Goal: Check status: Check status

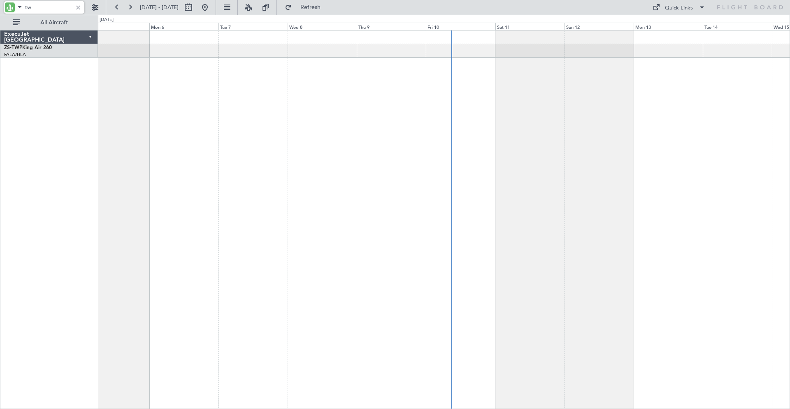
type input "t"
type input "oyl"
click at [211, 9] on button at bounding box center [204, 7] width 13 height 13
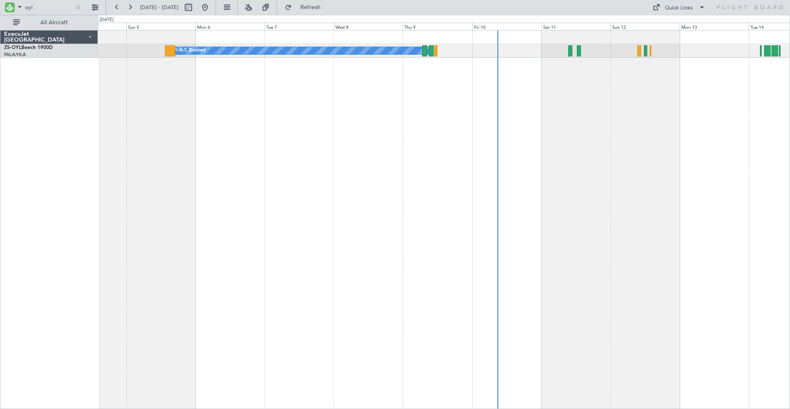
click at [301, 144] on div "A/C Booked A/C Booked A/C Booked A/C Booked A/C Booked A/C Booked A/C Booked A/…" at bounding box center [444, 219] width 692 height 379
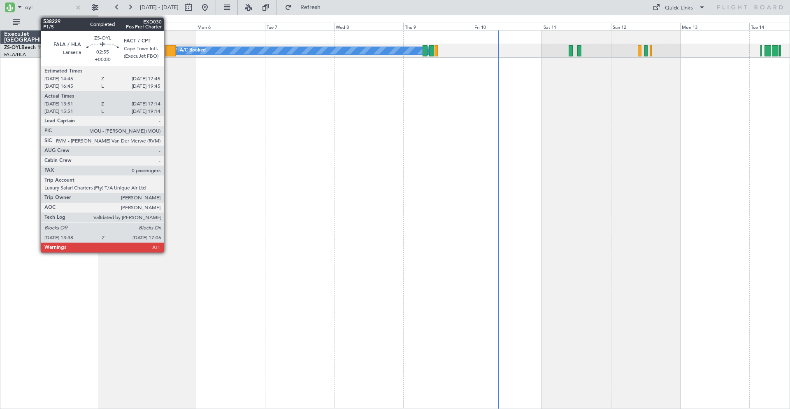
click at [167, 49] on div at bounding box center [170, 50] width 10 height 11
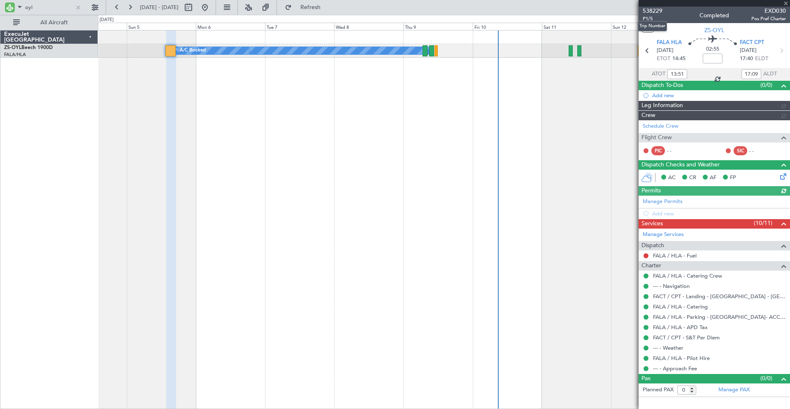
click at [654, 9] on span "538229" at bounding box center [653, 11] width 20 height 9
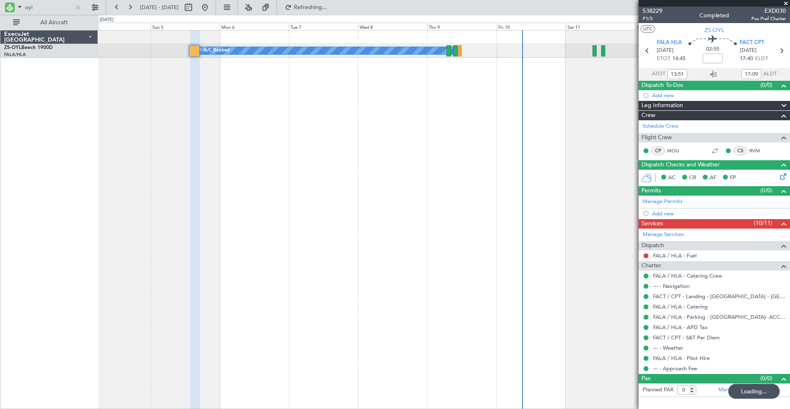
click at [171, 123] on div "A/C Booked A/C Booked A/C Booked A/C Booked A/C Booked A/C Booked A/C Booked A/…" at bounding box center [444, 219] width 692 height 379
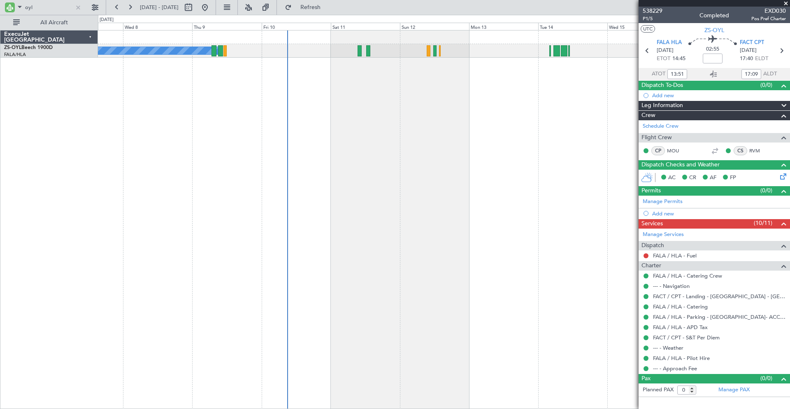
click at [222, 137] on div "A/C Booked A/C Booked A/C Booked A/C Booked A/C Booked A/C Booked A/C Booked A/…" at bounding box center [444, 219] width 692 height 379
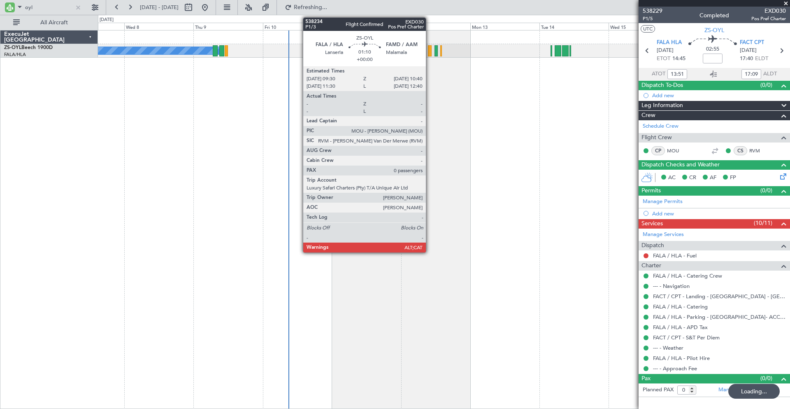
click at [430, 50] on div at bounding box center [430, 50] width 4 height 11
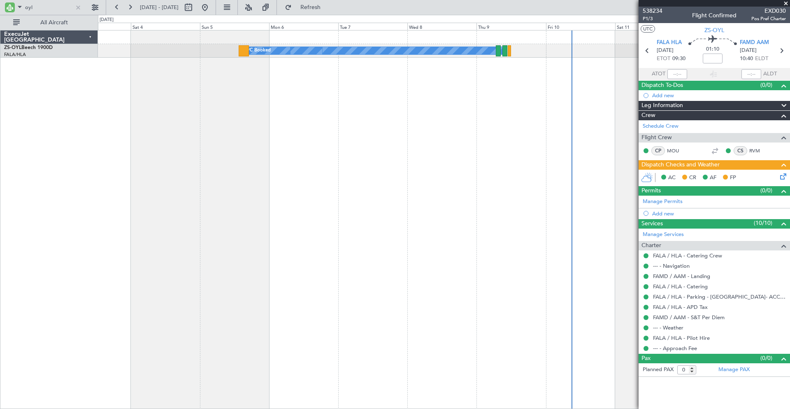
click at [504, 123] on div "A/C Booked A/C Booked A/C Booked A/C Booked A/C Booked A/C Booked A/C Booked A/…" at bounding box center [444, 219] width 692 height 379
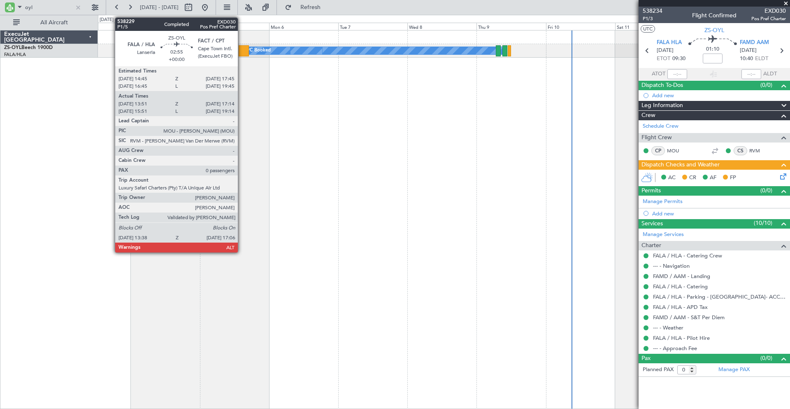
click at [242, 50] on div at bounding box center [244, 50] width 10 height 11
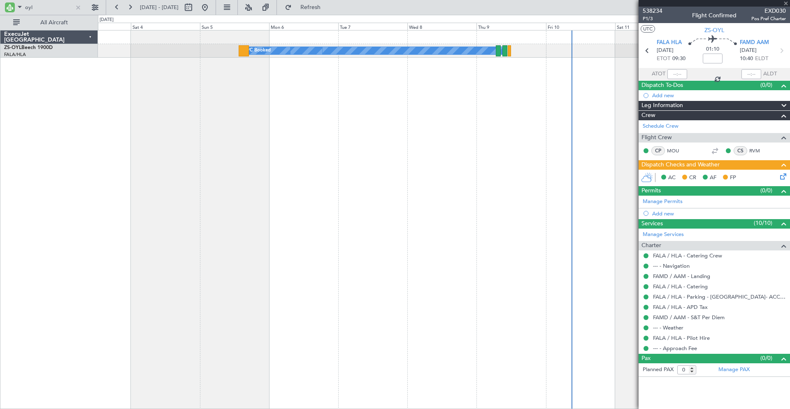
type input "13:51"
type input "17:09"
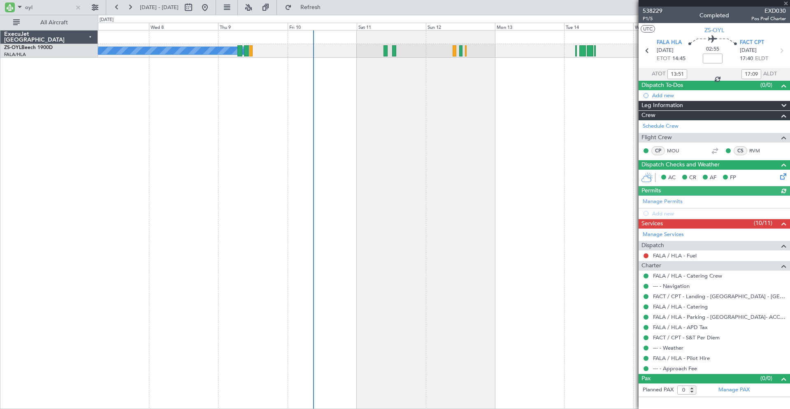
click at [218, 148] on div "A/C Booked A/C Booked A/C Booked A/C Booked A/C Booked A/C Booked A/C Booked A/…" at bounding box center [444, 219] width 692 height 379
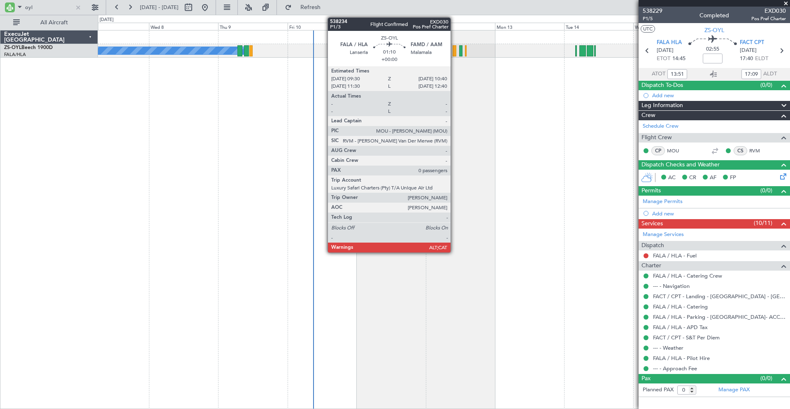
click at [454, 50] on div at bounding box center [455, 50] width 4 height 11
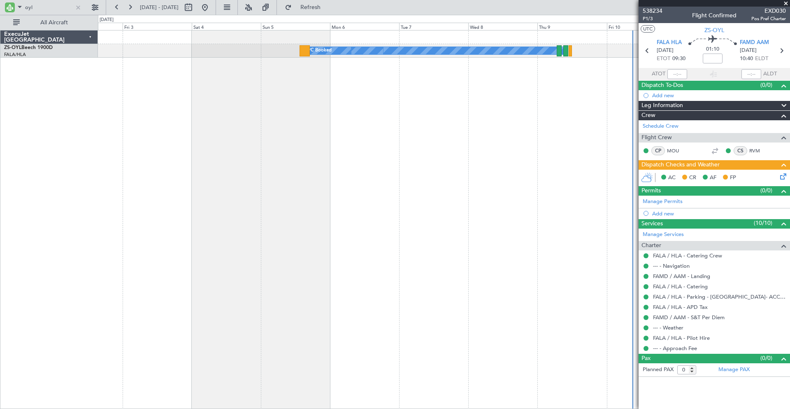
click at [558, 134] on div "A/C Booked A/C Booked A/C Booked A/C Booked A/C Booked A/C Booked A/C Booked A/…" at bounding box center [444, 219] width 692 height 379
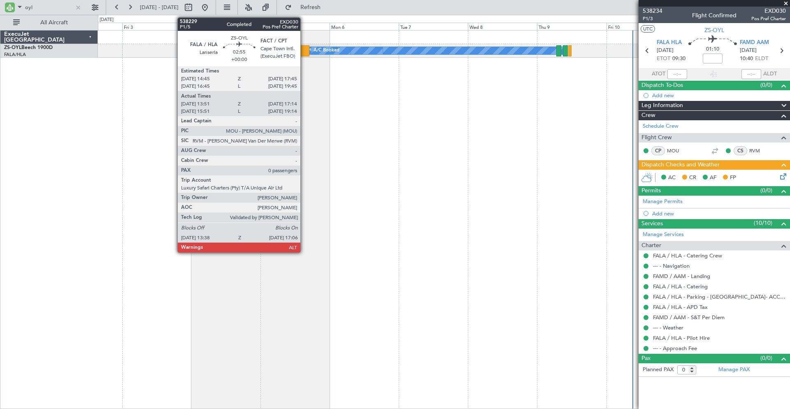
click at [304, 50] on div at bounding box center [304, 50] width 10 height 11
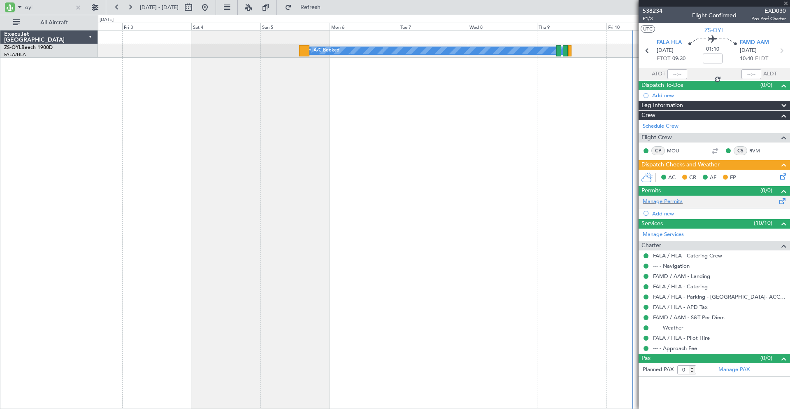
type input "13:51"
type input "17:09"
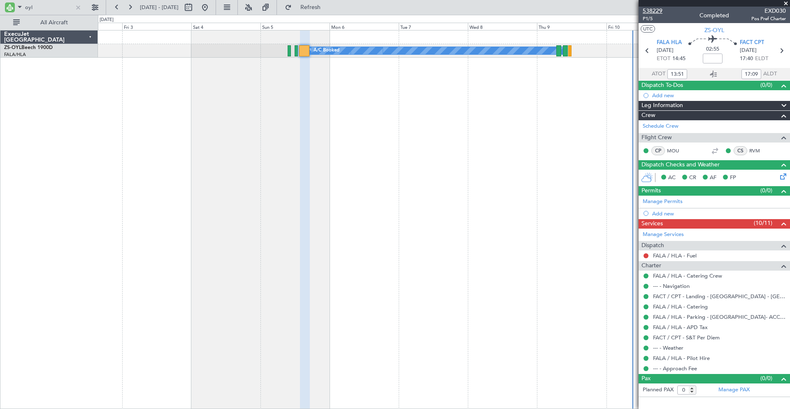
click at [655, 10] on span "538229" at bounding box center [653, 11] width 20 height 9
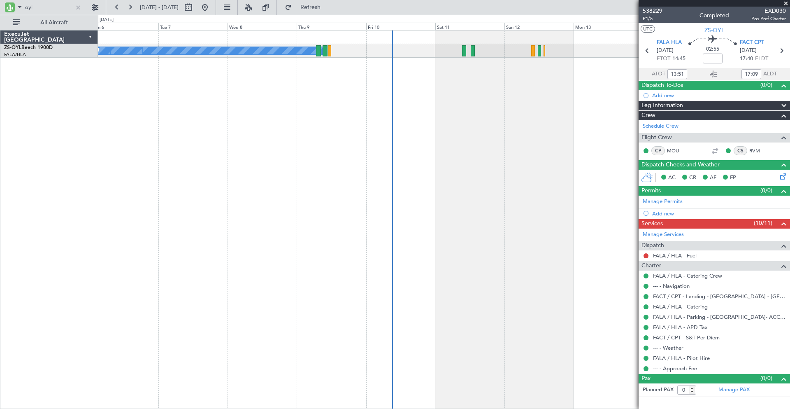
click at [318, 173] on div "A/C Booked A/C Booked A/C Booked A/C Booked A/C Booked A/C Booked A/C Booked A/…" at bounding box center [444, 219] width 692 height 379
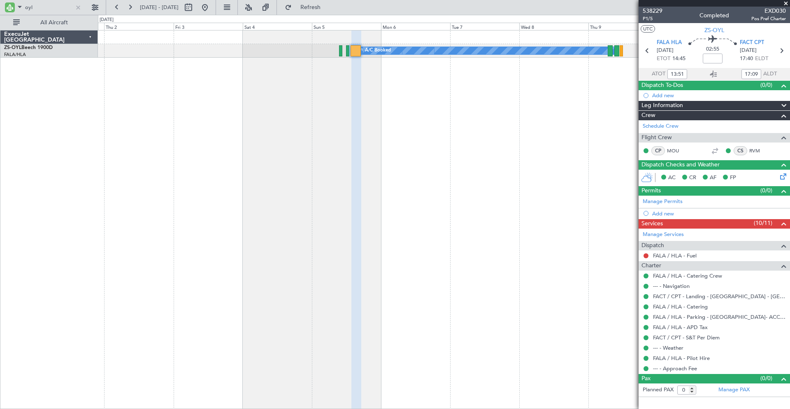
click at [515, 144] on div "A/C Booked A/C Booked A/C Booked A/C Booked A/C Booked A/C Booked A/C Booked A/…" at bounding box center [444, 219] width 692 height 379
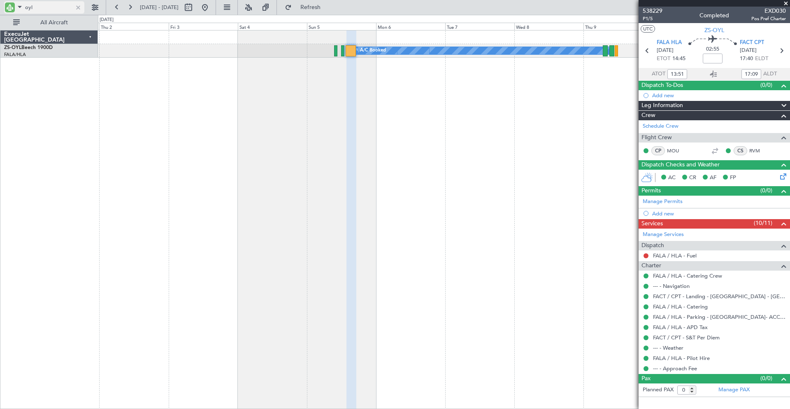
click at [38, 7] on input "oyl" at bounding box center [48, 7] width 47 height 12
type input "o"
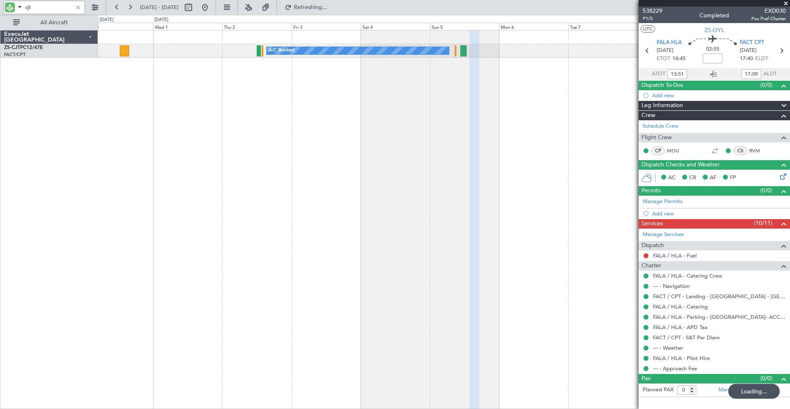
click at [313, 92] on div "A/C Booked A/C Booked A/C Booked A/C Booked A/C Booked A/C Booked A/C Booked A/…" at bounding box center [444, 219] width 692 height 379
type input "cjt"
